Goal: Task Accomplishment & Management: Use online tool/utility

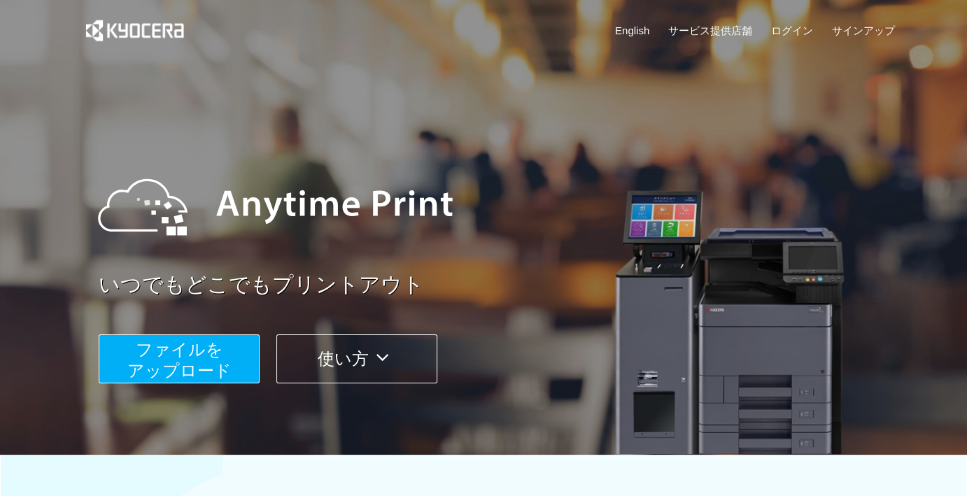
click at [204, 358] on span "ファイルを ​​アップロード" at bounding box center [179, 360] width 104 height 40
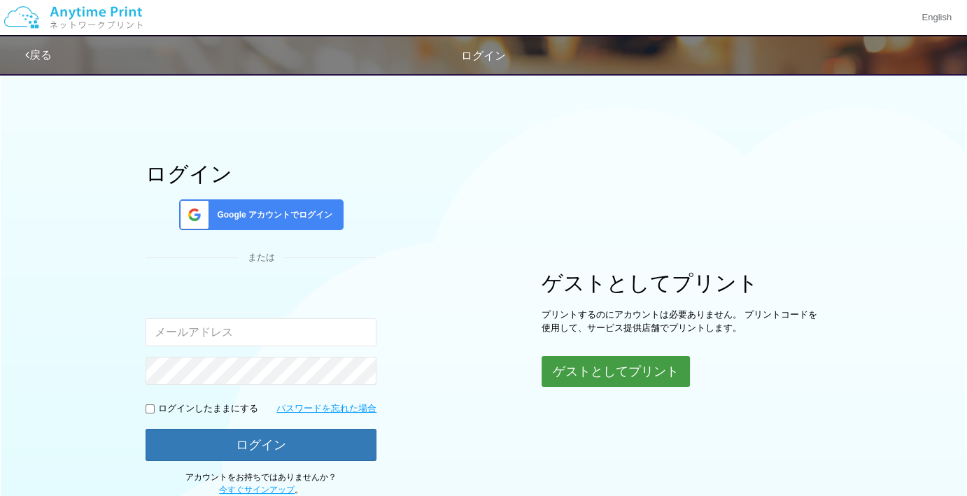
click at [607, 378] on button "ゲストとしてプリント" at bounding box center [616, 371] width 148 height 31
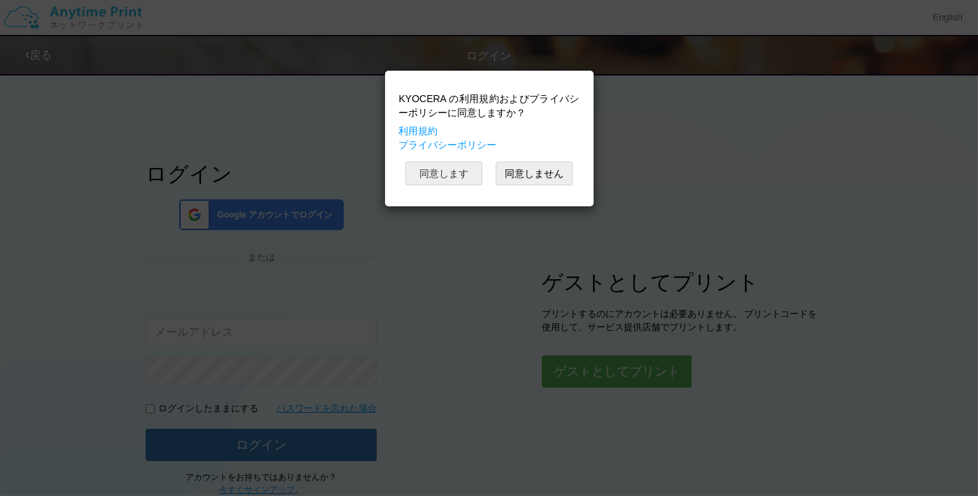
click at [451, 174] on button "同意します" at bounding box center [443, 174] width 77 height 24
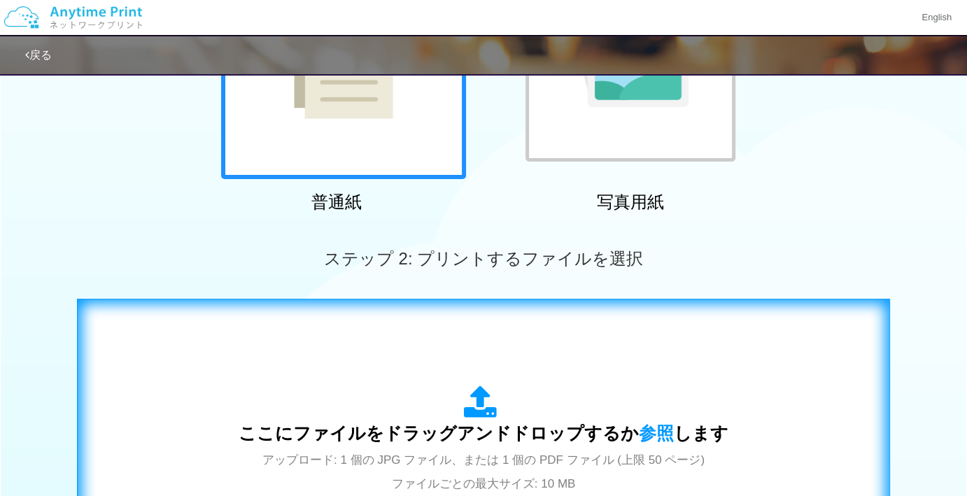
scroll to position [233, 0]
click at [654, 438] on span "参照" at bounding box center [656, 433] width 35 height 20
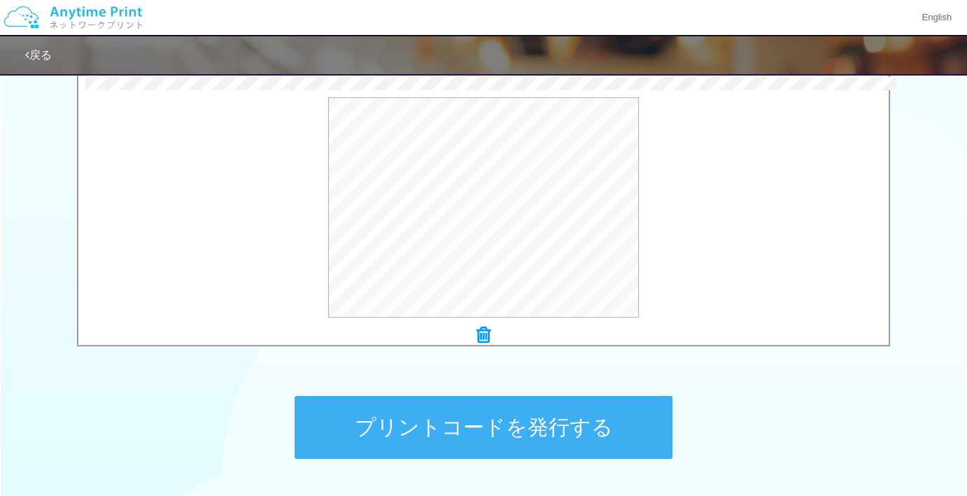
scroll to position [560, 0]
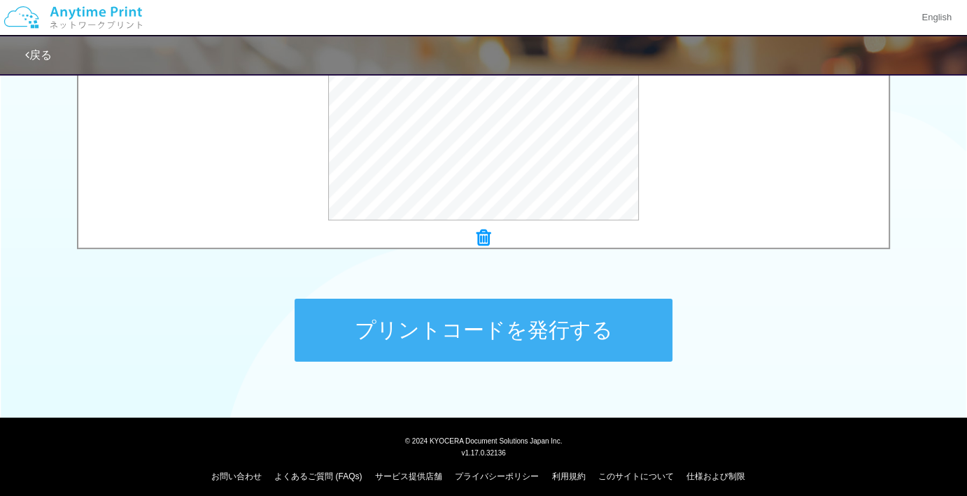
click at [560, 327] on button "プリントコードを発行する" at bounding box center [484, 330] width 378 height 63
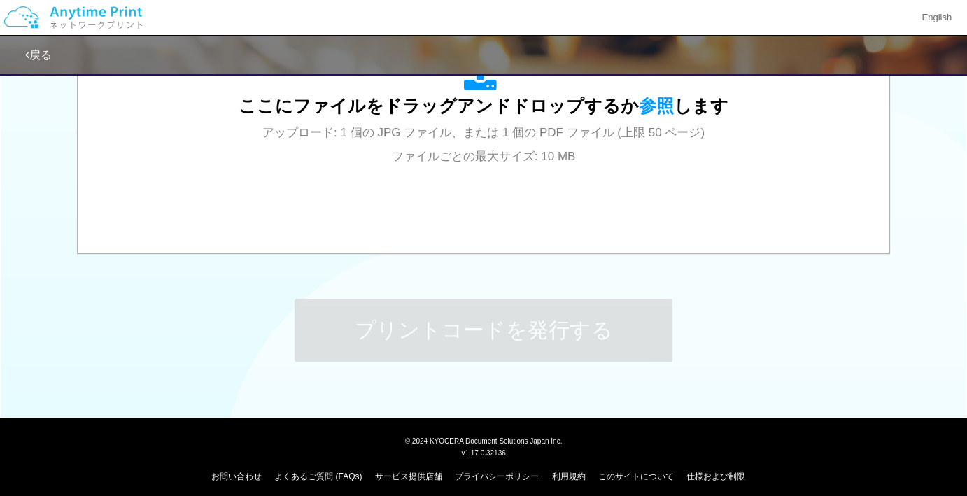
scroll to position [0, 0]
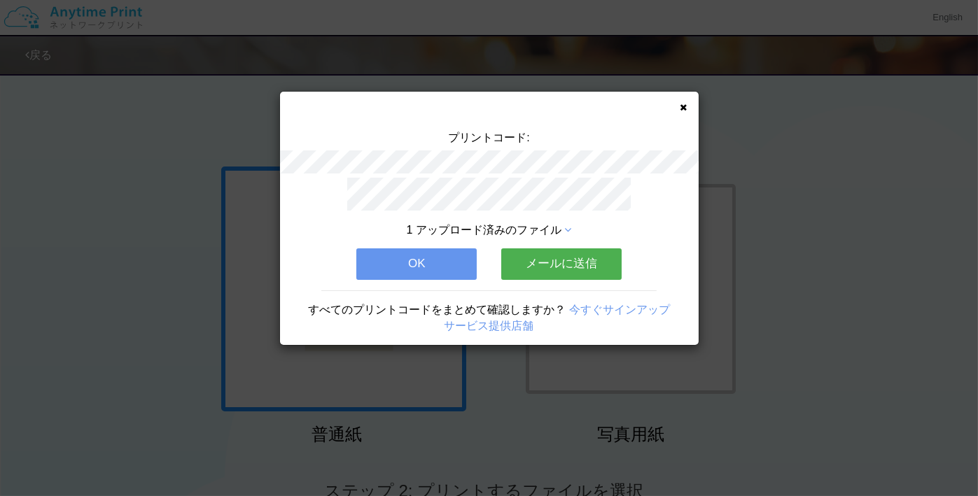
click at [381, 257] on button "OK" at bounding box center [416, 263] width 120 height 31
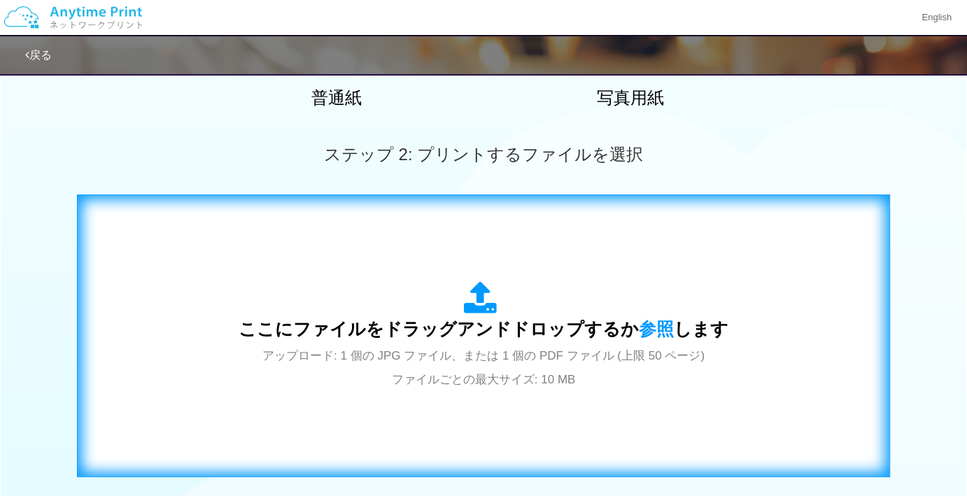
scroll to position [420, 0]
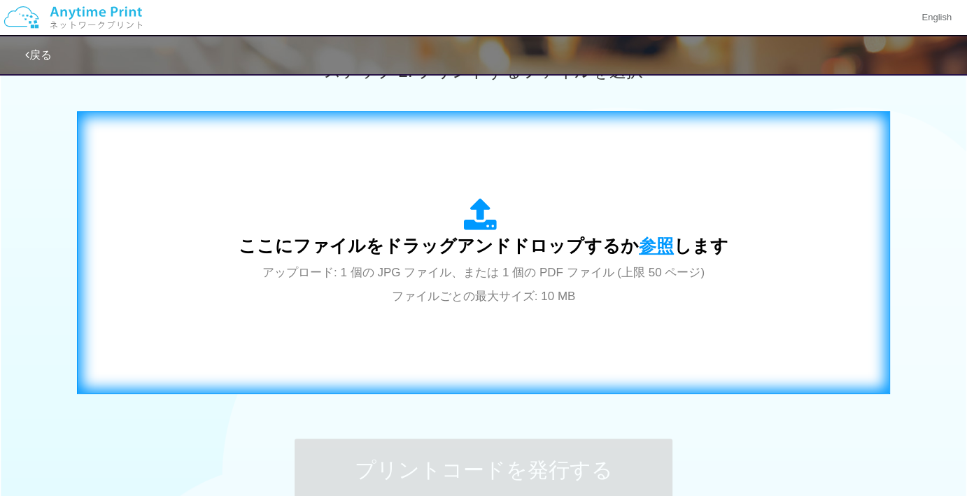
click at [655, 240] on span "参照" at bounding box center [656, 246] width 35 height 20
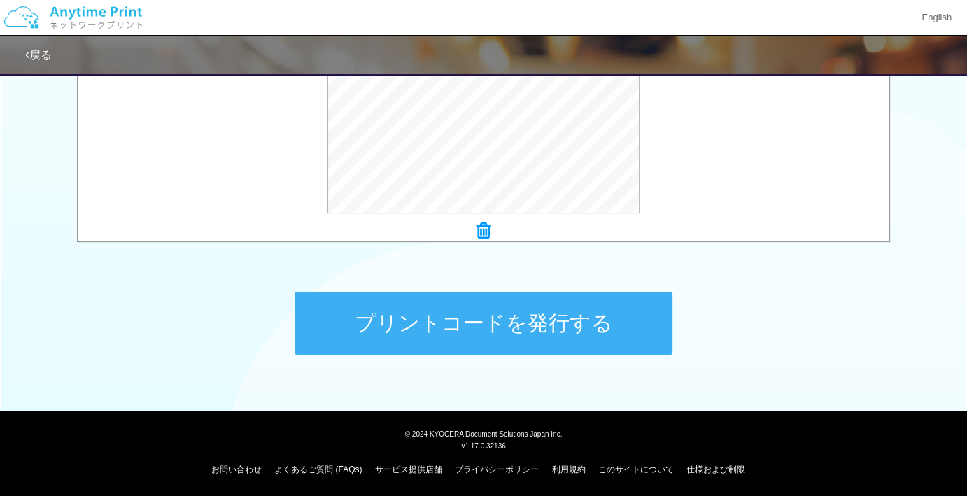
scroll to position [567, 0]
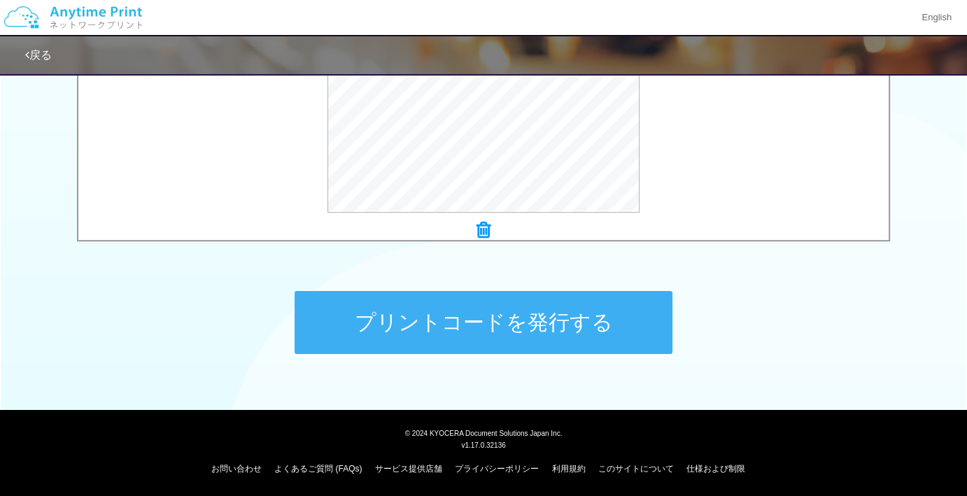
click at [453, 299] on button "プリントコードを発行する" at bounding box center [484, 322] width 378 height 63
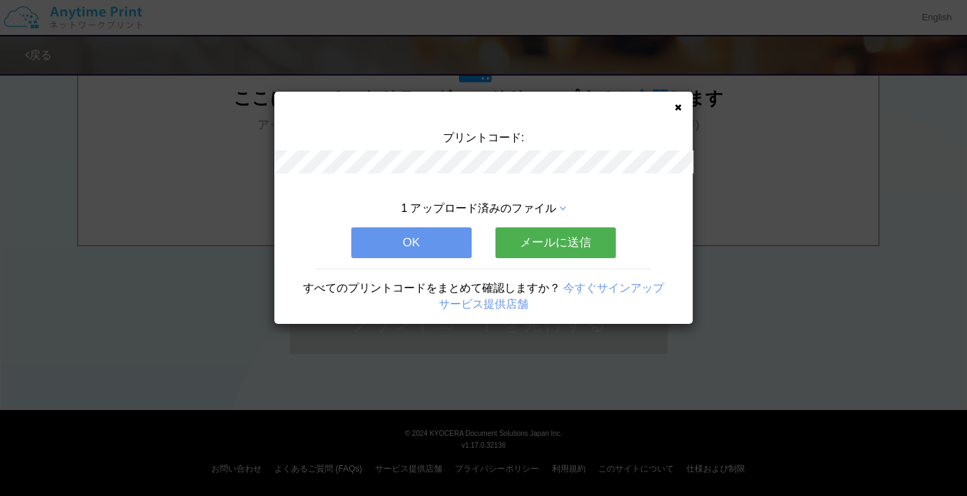
scroll to position [0, 0]
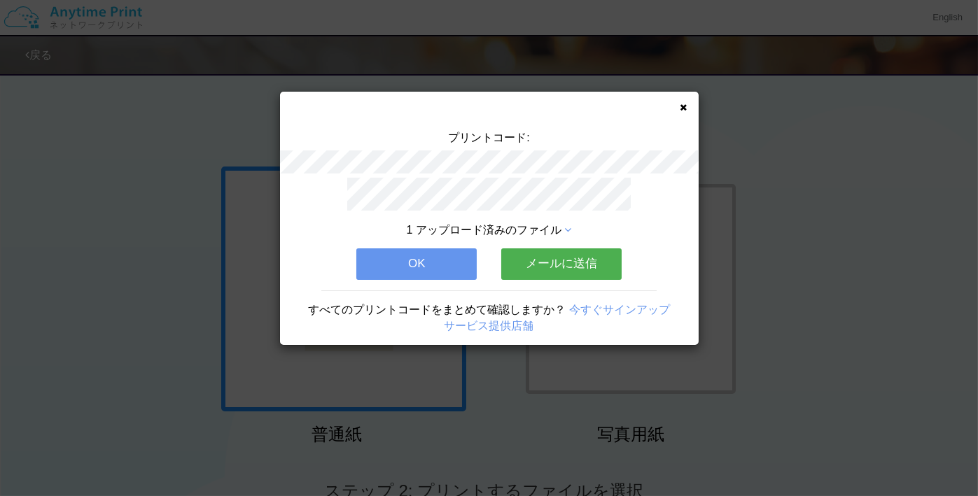
click at [406, 257] on button "OK" at bounding box center [416, 263] width 120 height 31
